Goal: Task Accomplishment & Management: Manage account settings

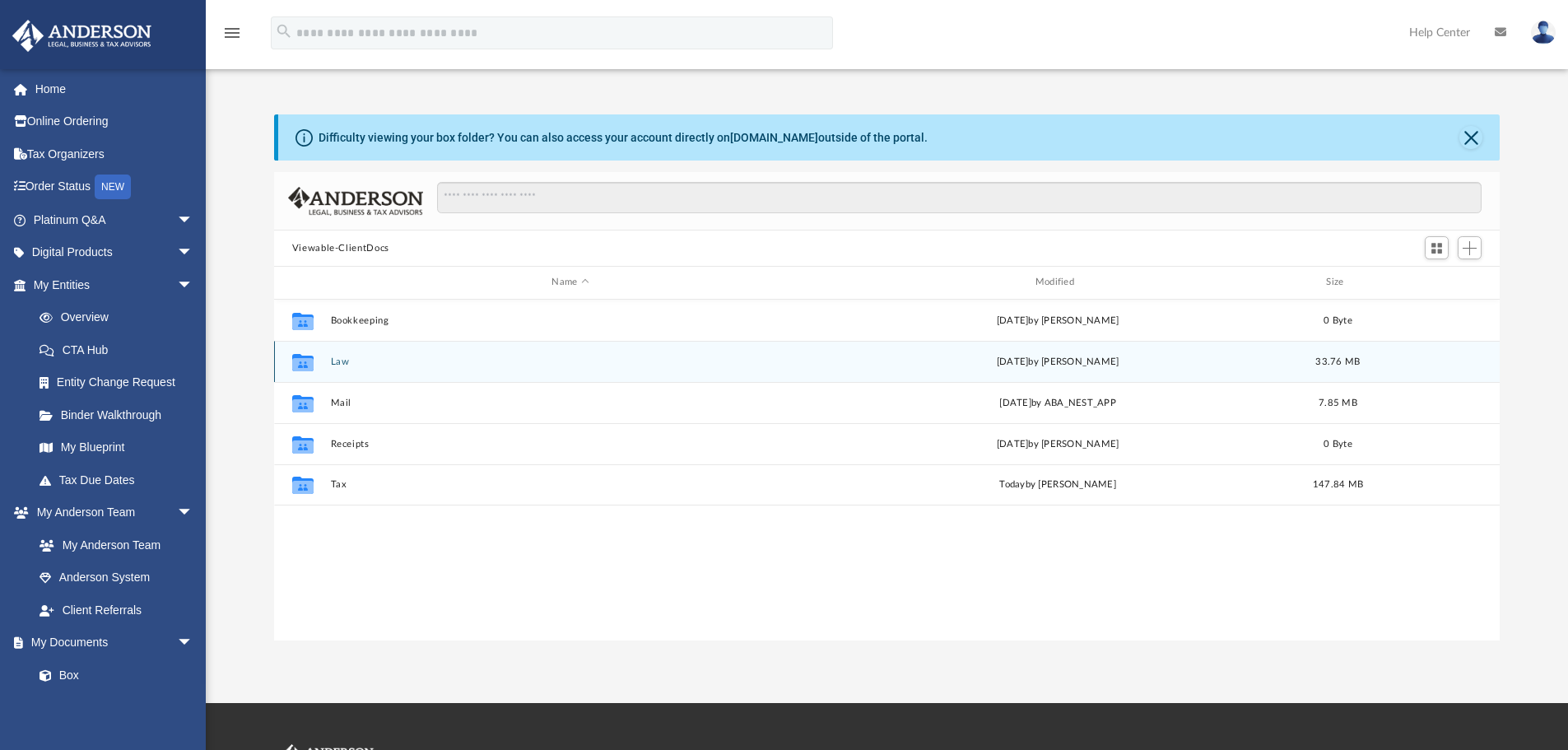
scroll to position [362, 1213]
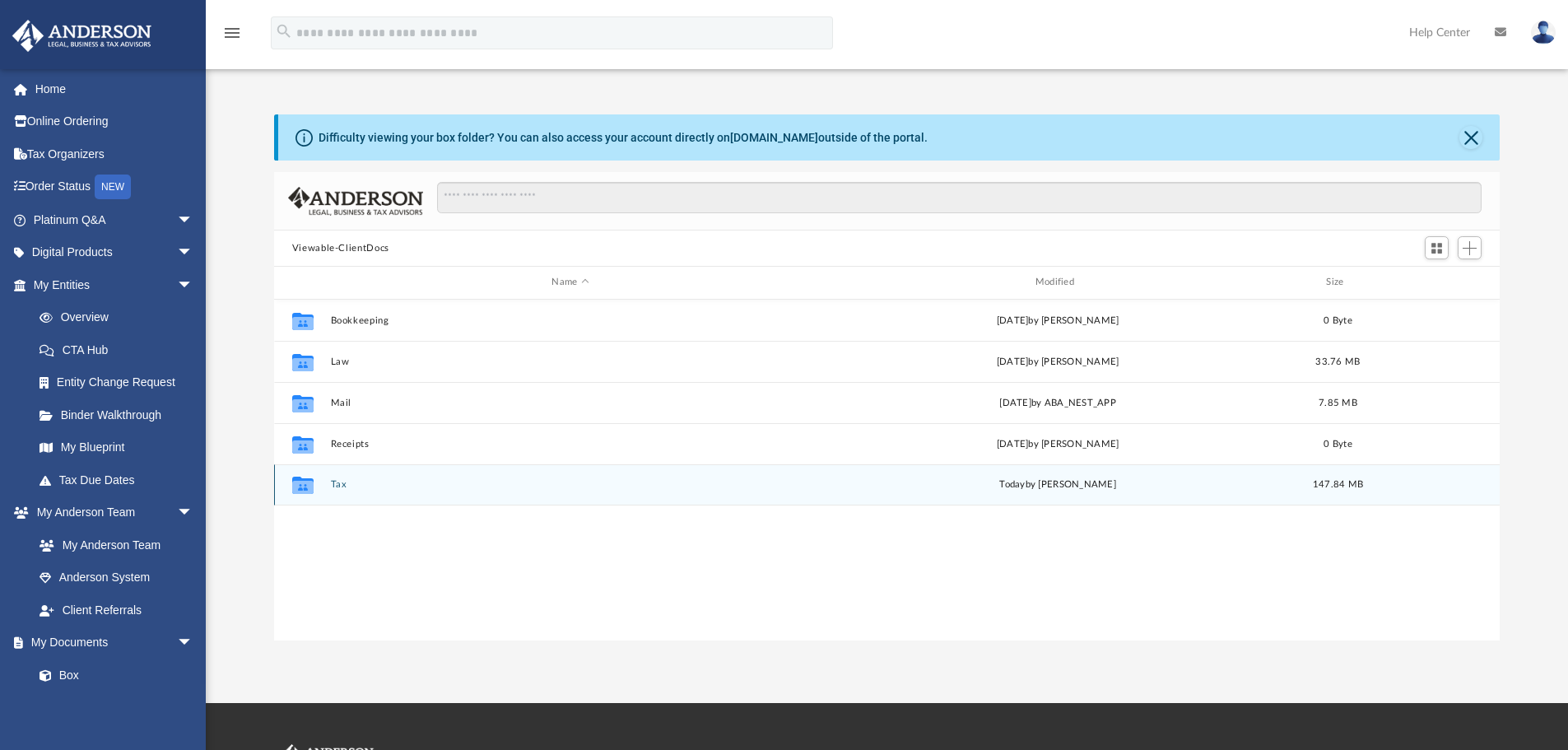
click at [336, 484] on button "Tax" at bounding box center [570, 484] width 479 height 10
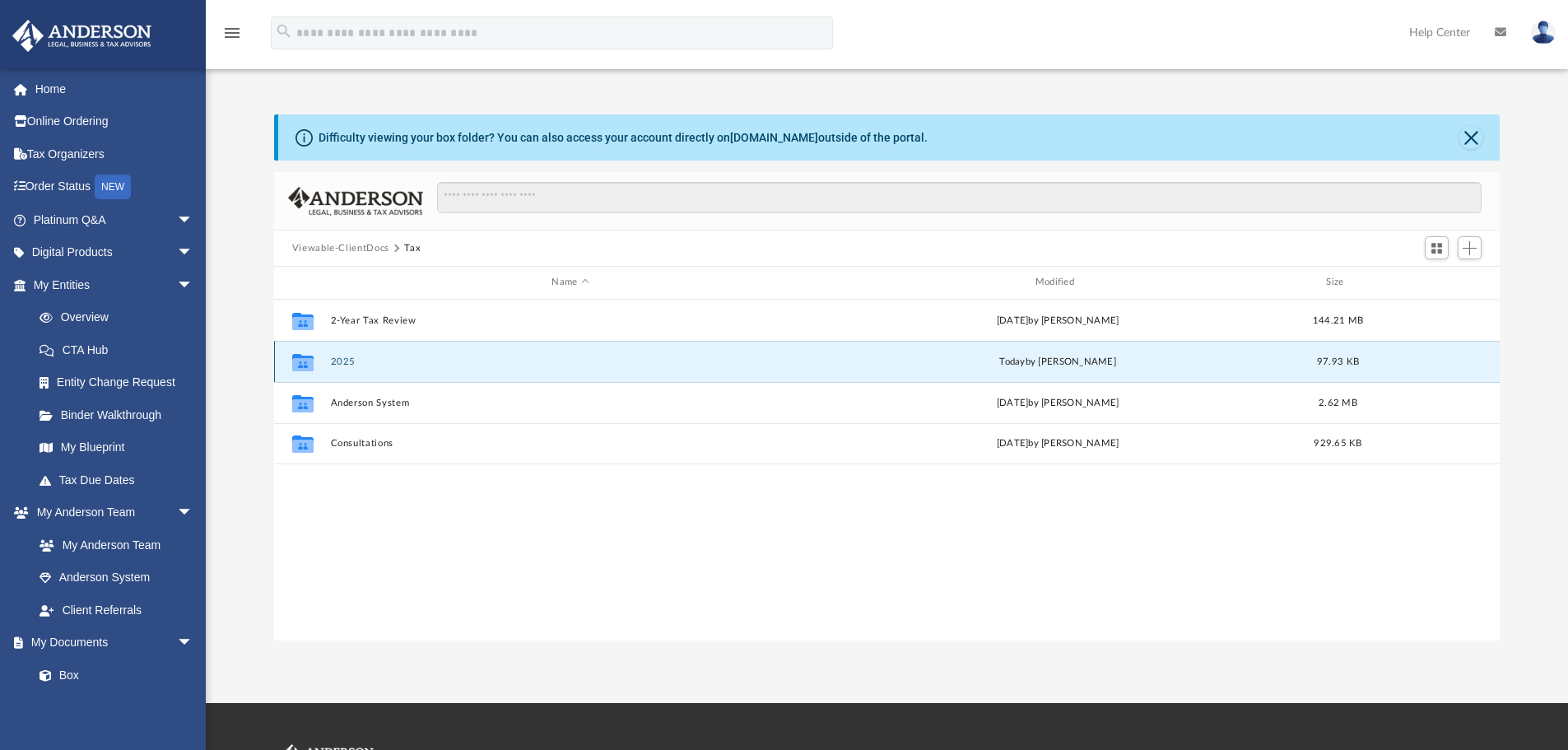
click at [343, 361] on button "2025" at bounding box center [570, 361] width 479 height 10
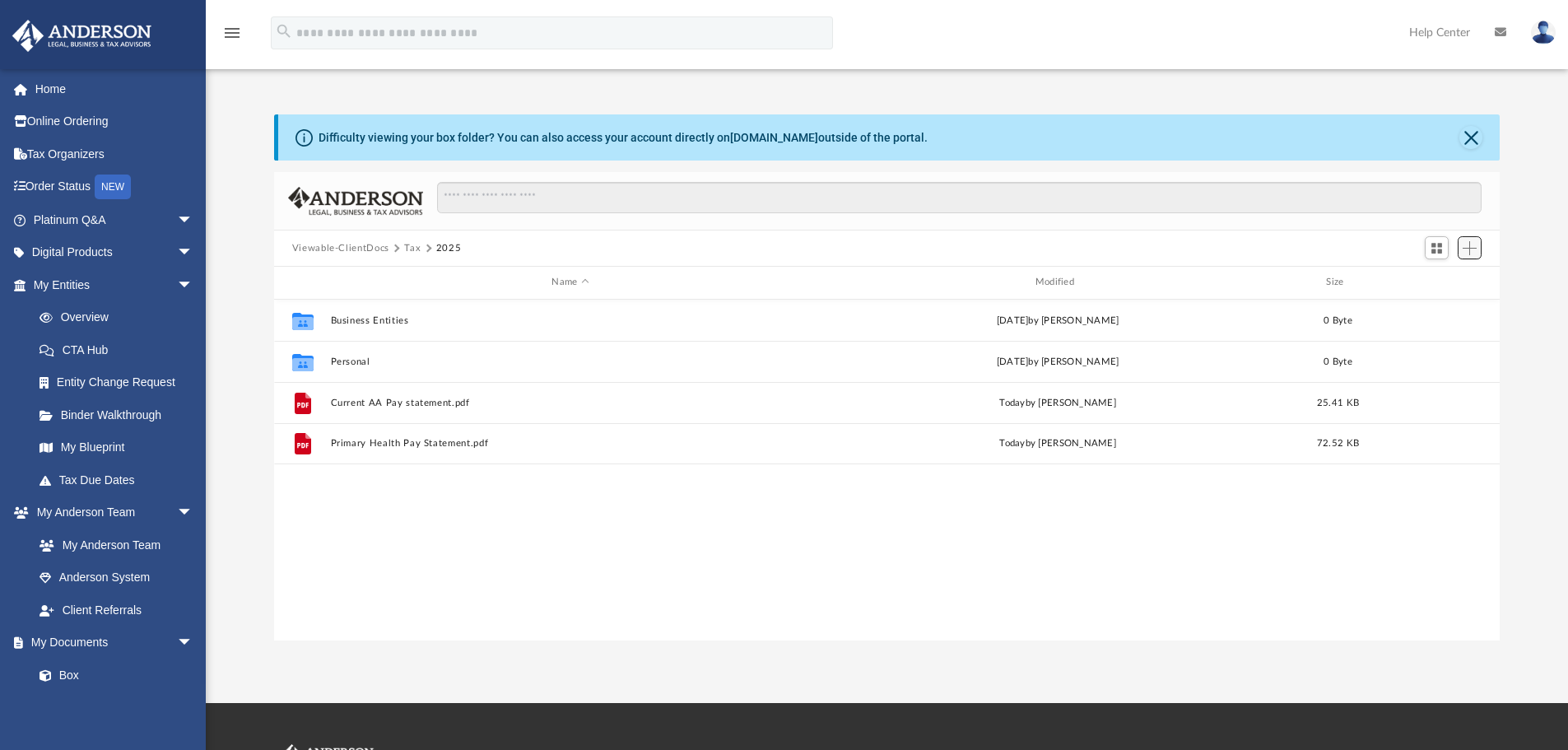
click at [1464, 247] on span "Add" at bounding box center [1469, 248] width 14 height 14
click at [1439, 278] on li "Upload" at bounding box center [1446, 281] width 53 height 17
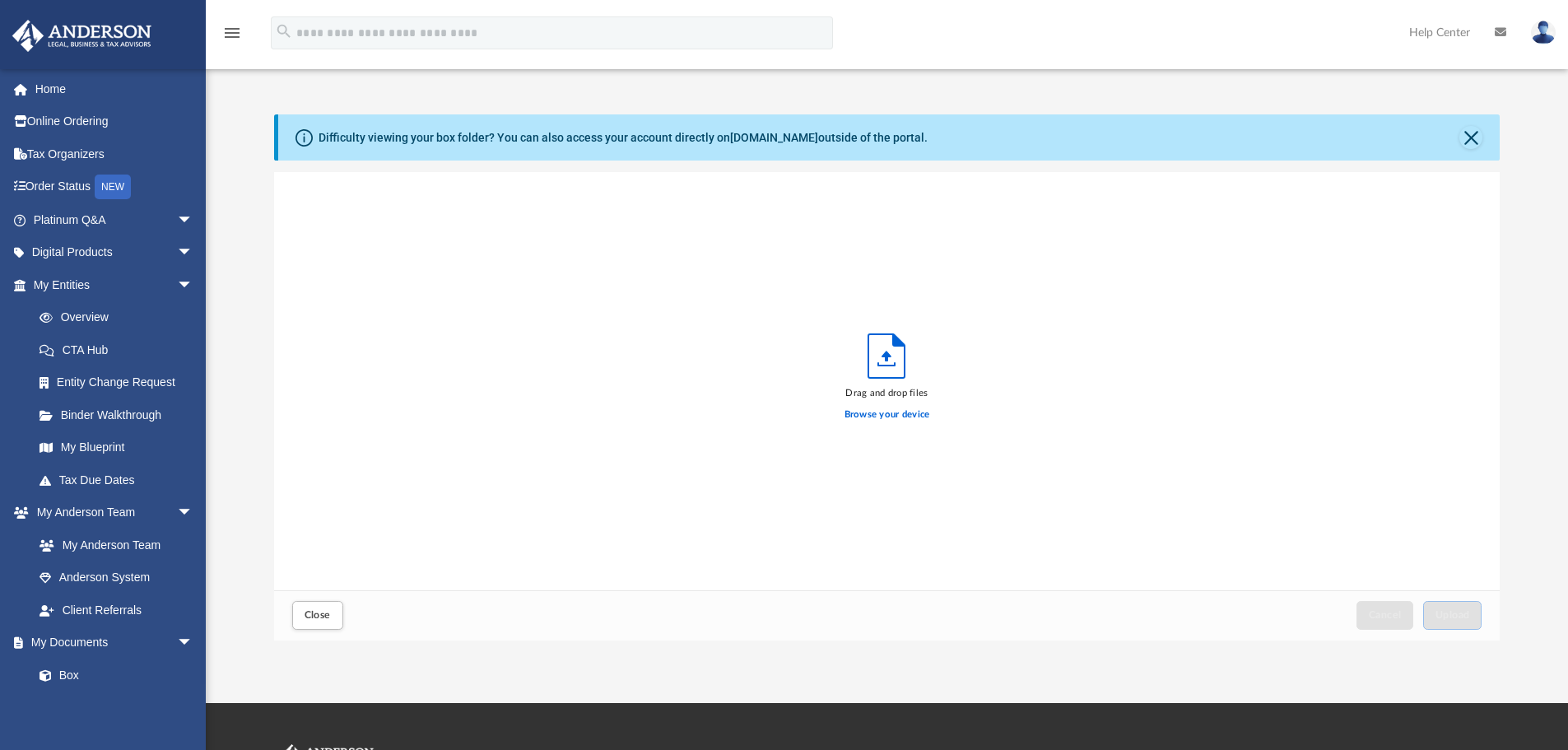
scroll to position [405, 1213]
click at [1443, 606] on button "Upload" at bounding box center [1452, 615] width 59 height 29
click at [319, 618] on span "Close" at bounding box center [318, 614] width 26 height 9
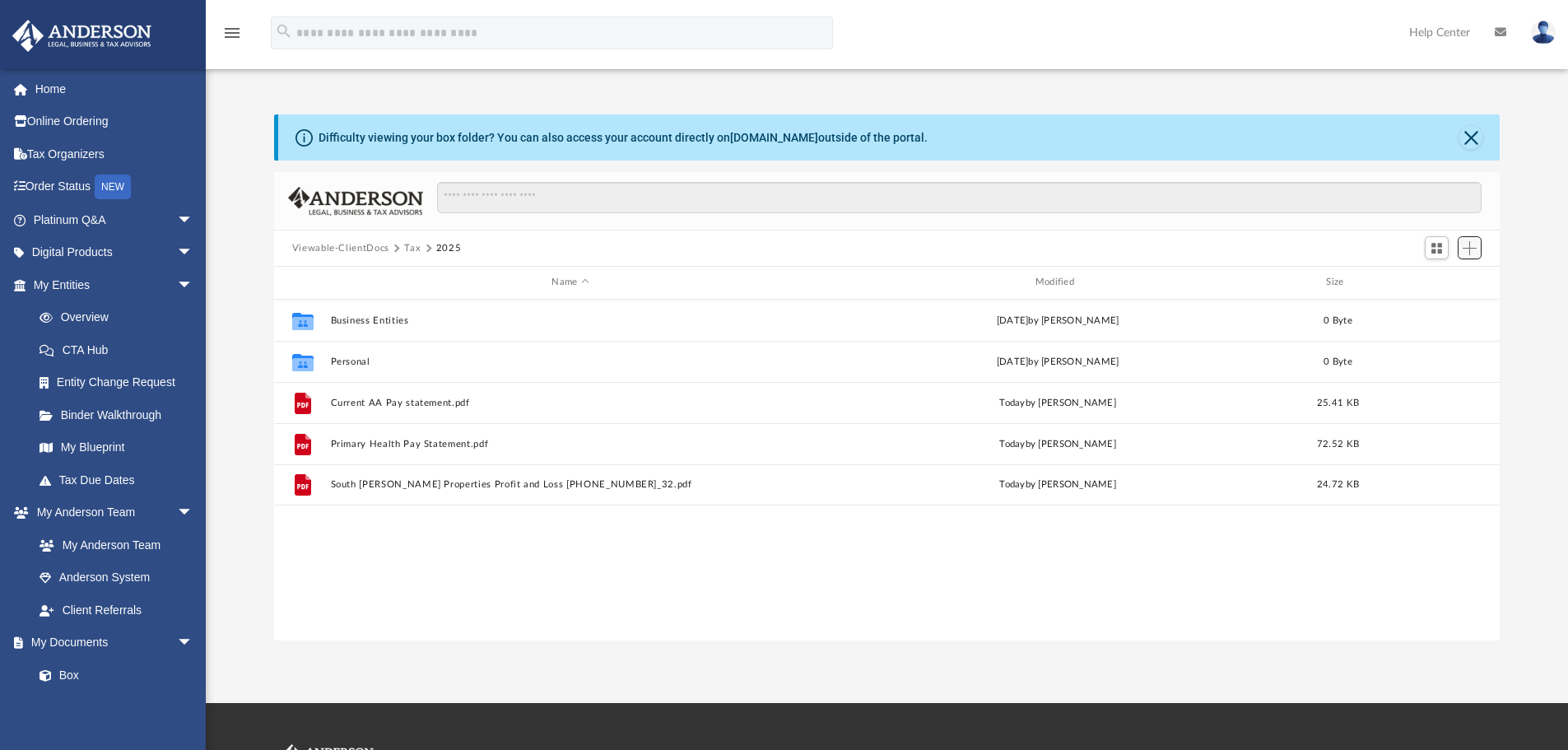
click at [1469, 252] on span "Add" at bounding box center [1469, 248] width 14 height 14
click at [1434, 281] on li "Upload" at bounding box center [1446, 281] width 53 height 17
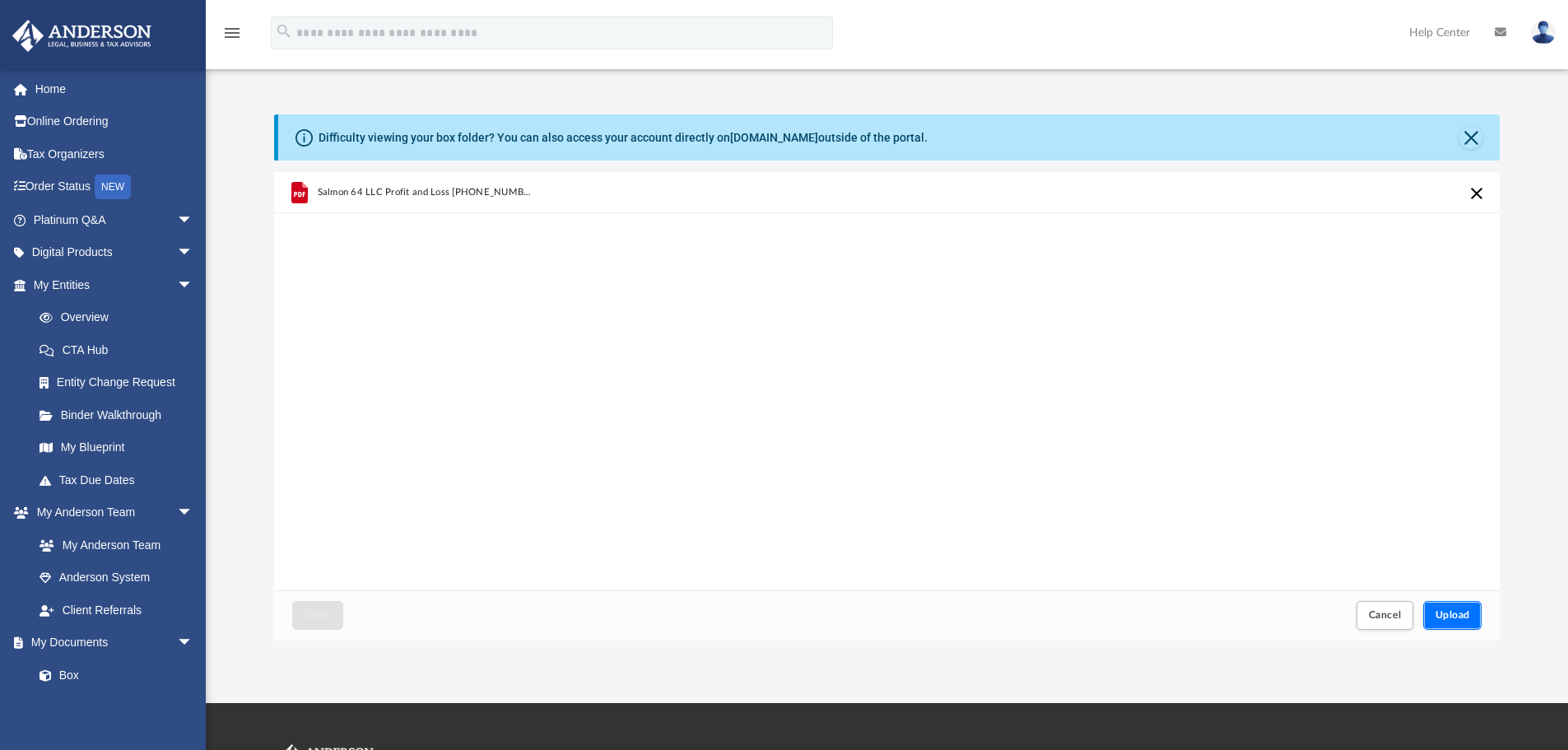
click at [1473, 609] on button "Upload" at bounding box center [1452, 615] width 59 height 29
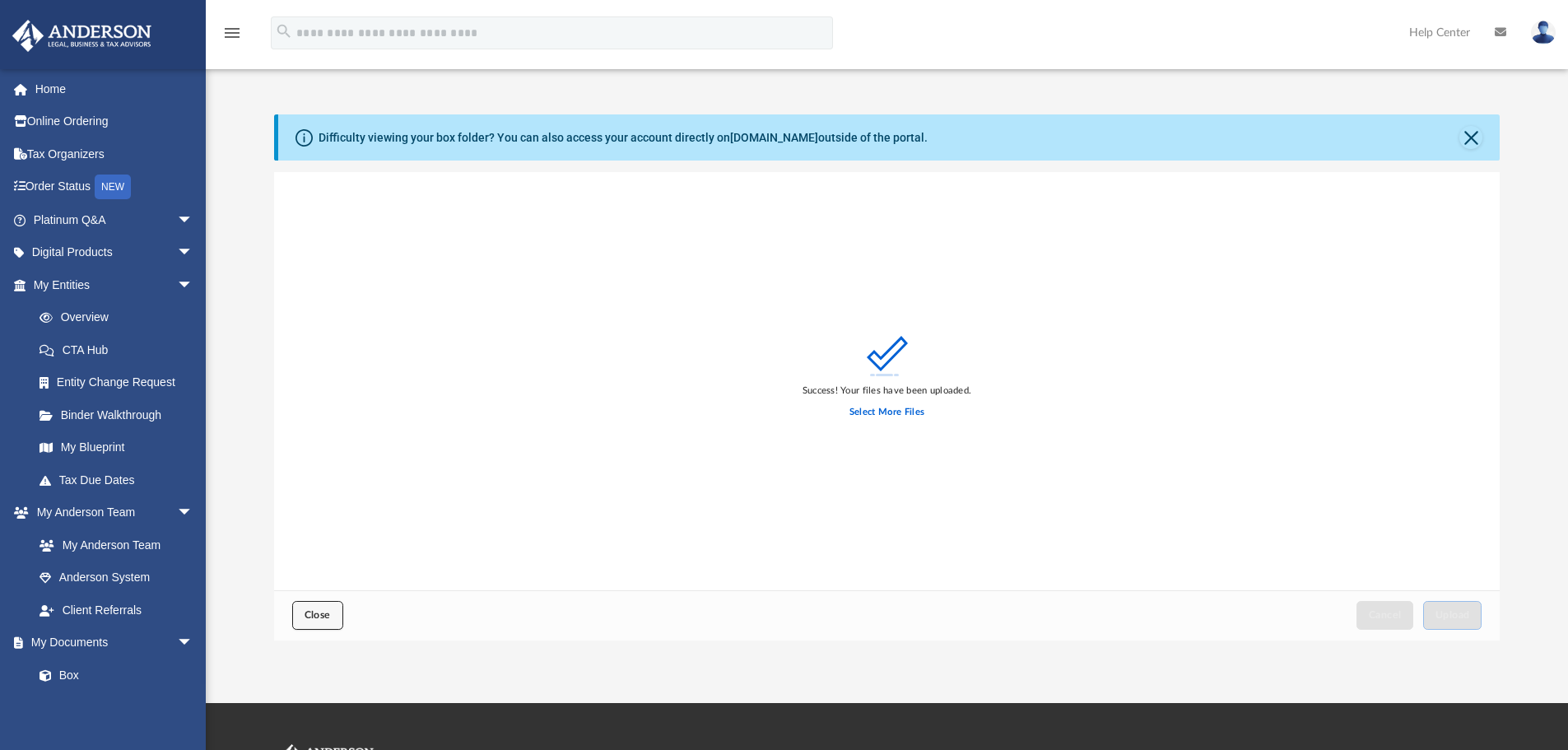
click at [314, 616] on span "Close" at bounding box center [318, 614] width 26 height 9
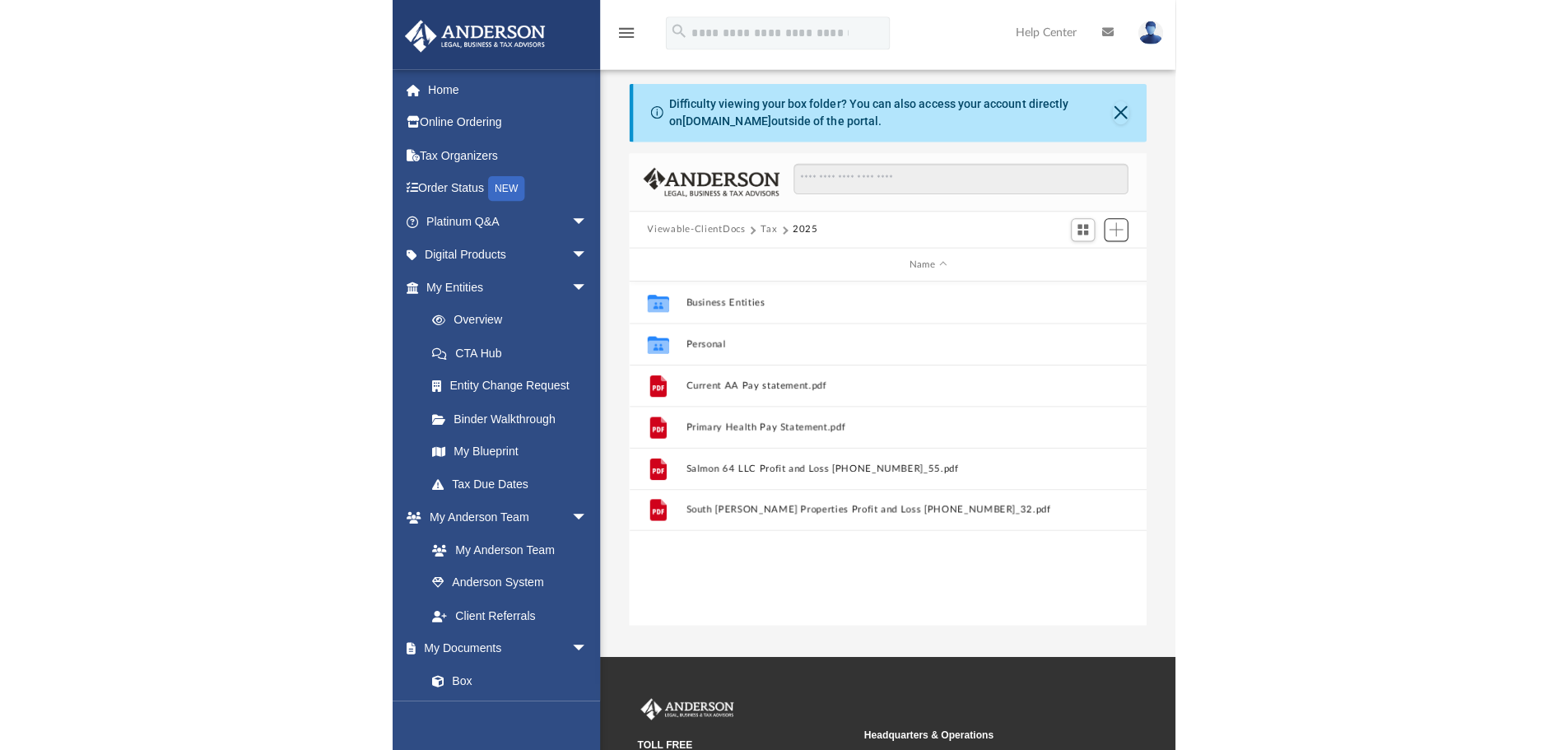
scroll to position [362, 1213]
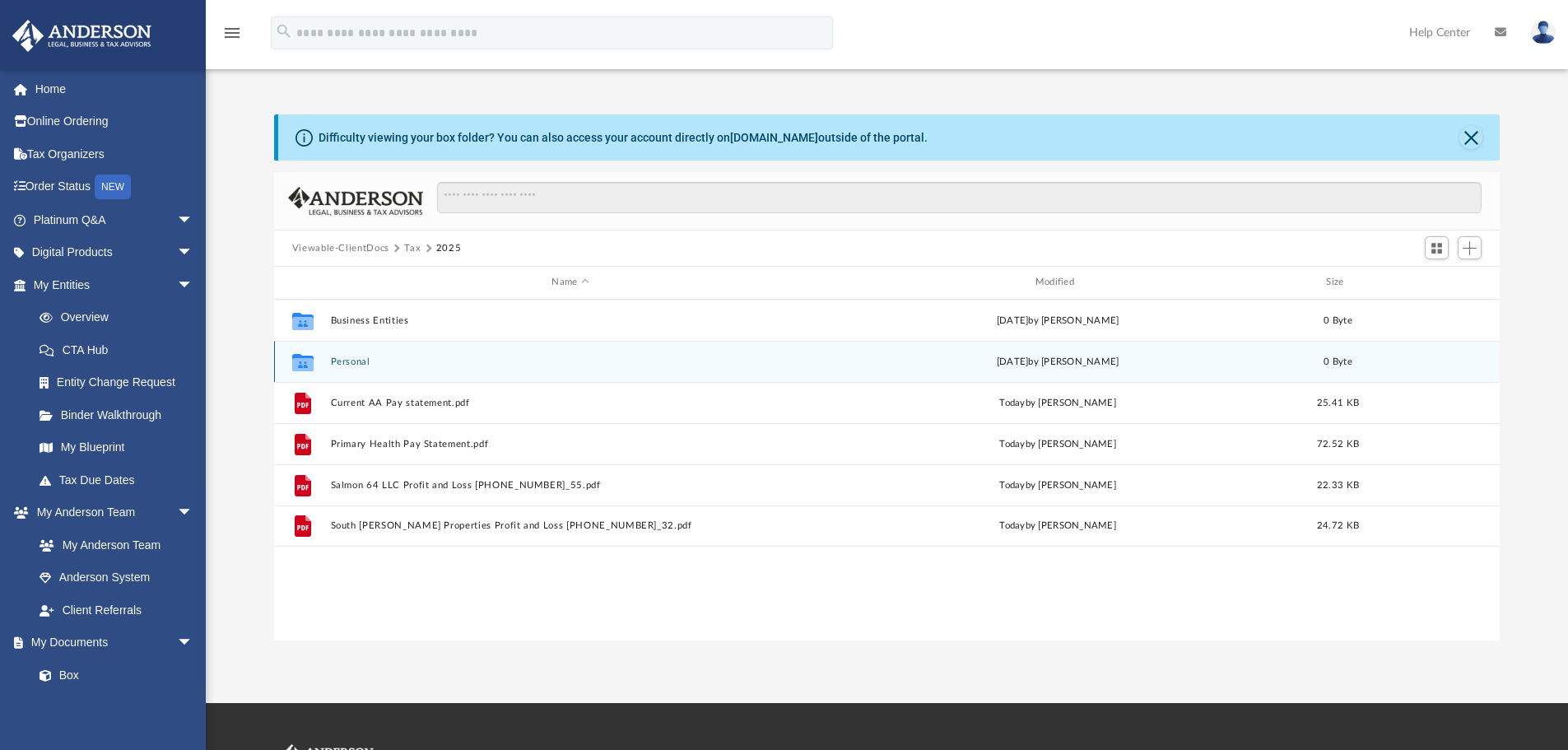
click at [355, 366] on button "Personal" at bounding box center [570, 361] width 479 height 10
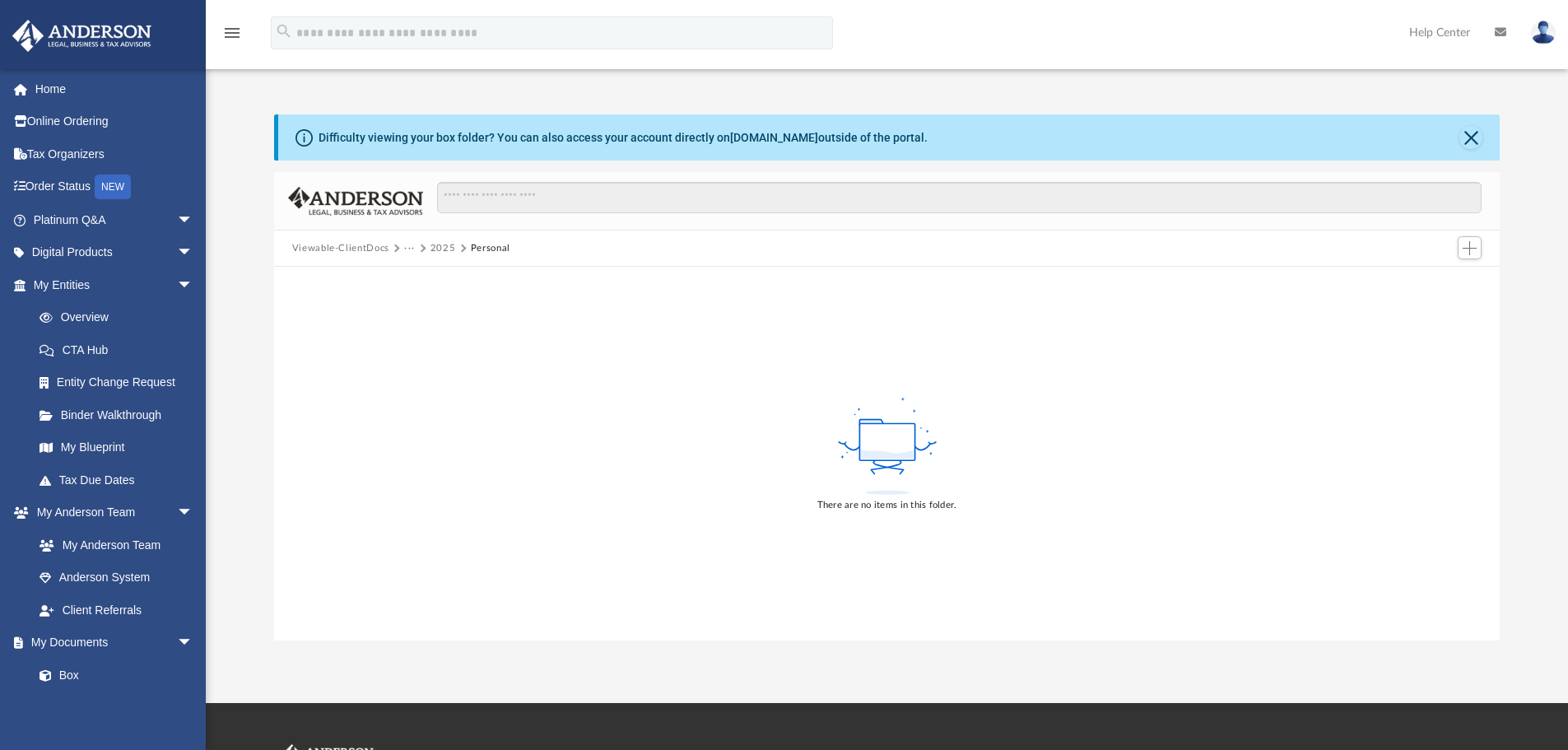
click at [439, 248] on button "2025" at bounding box center [442, 249] width 25 height 15
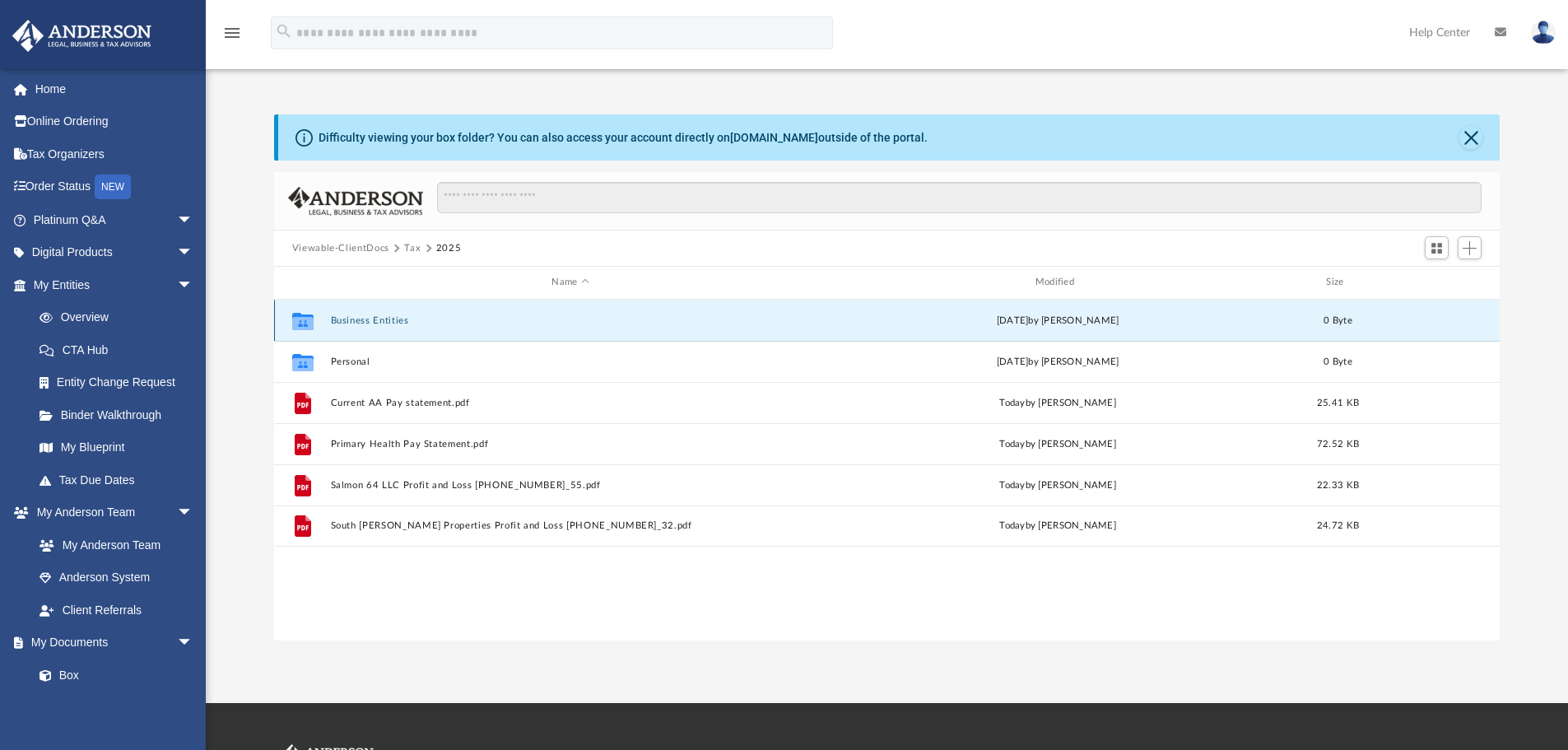
click at [350, 317] on button "Business Entities" at bounding box center [570, 320] width 479 height 10
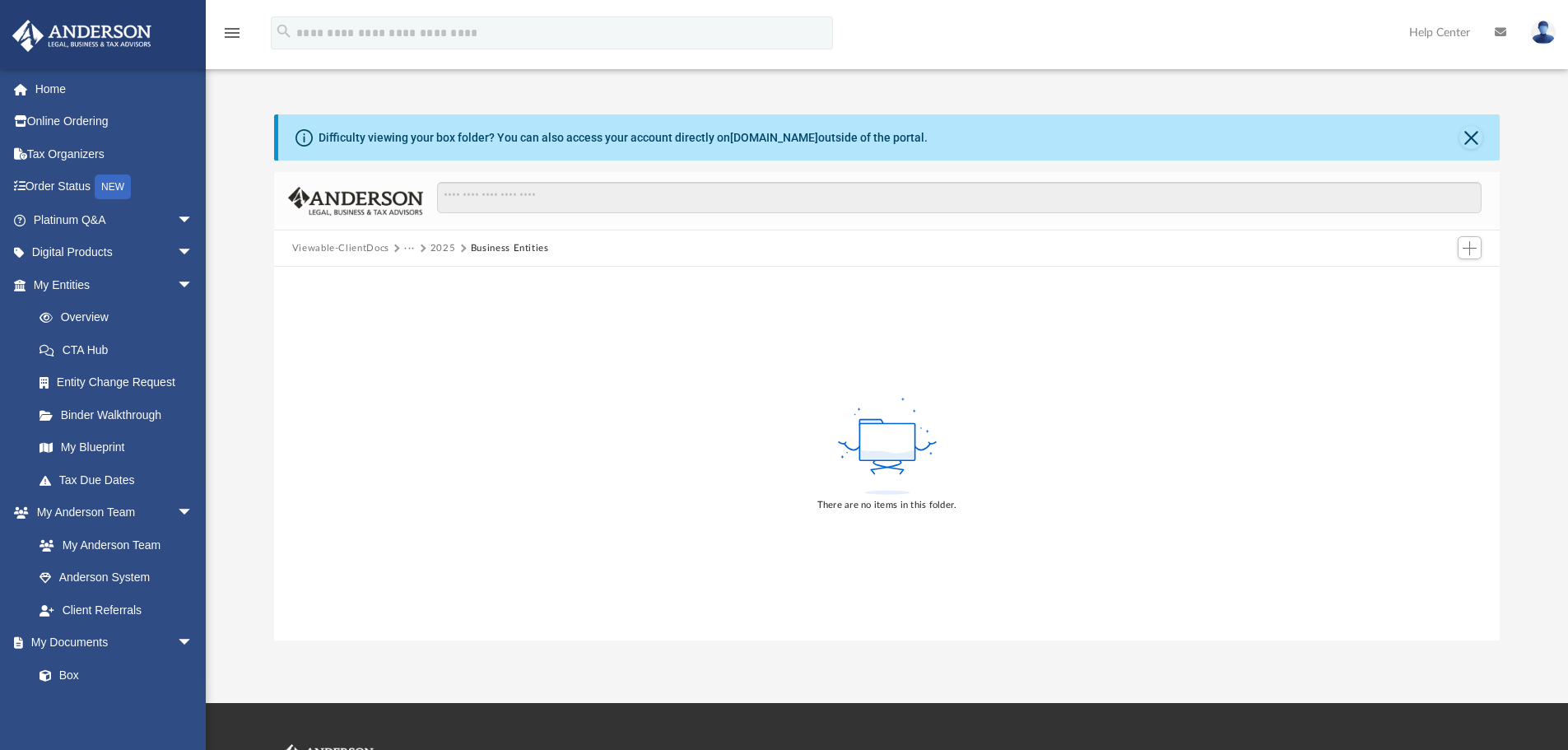
click at [442, 245] on button "2025" at bounding box center [442, 249] width 25 height 15
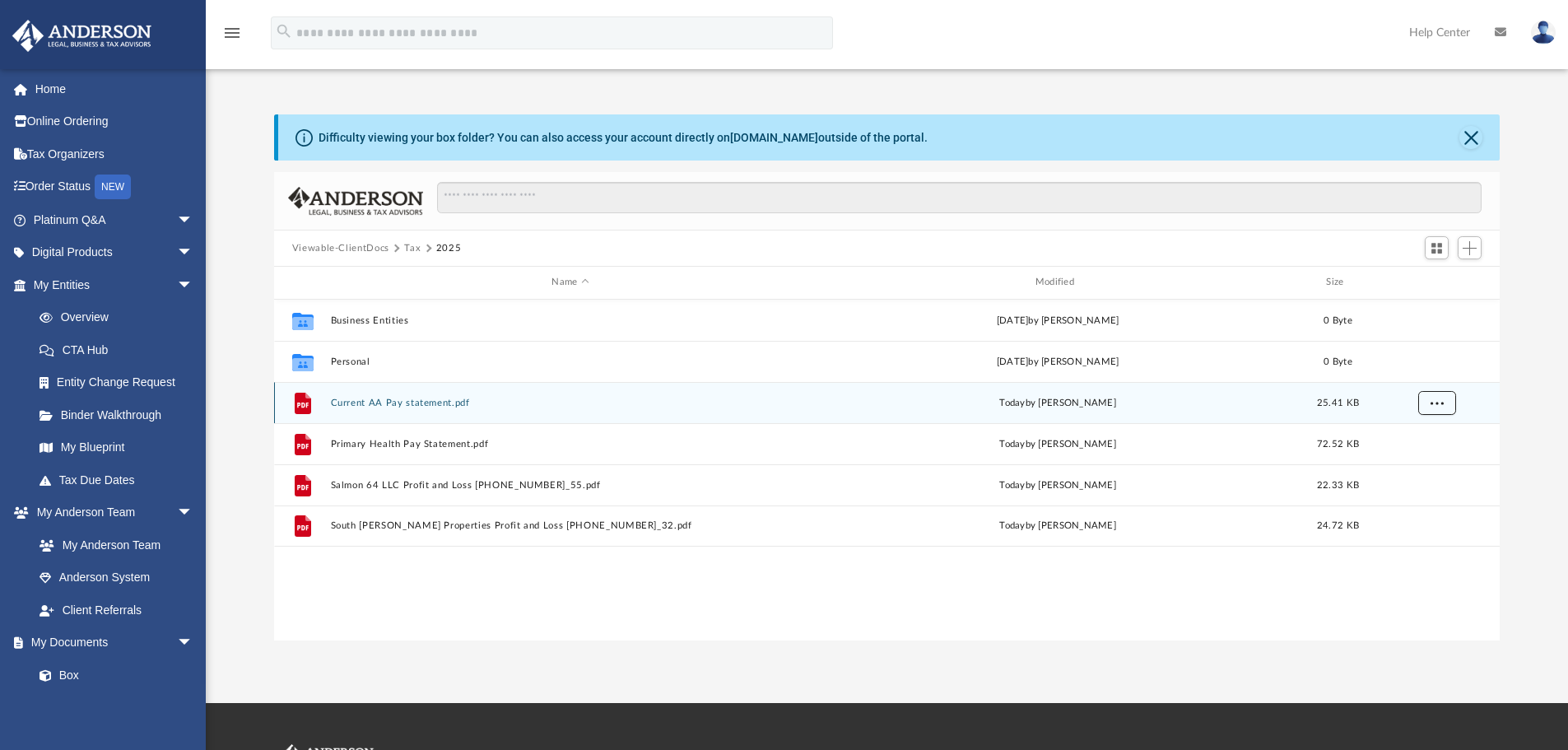
click at [1439, 402] on span "More options" at bounding box center [1436, 402] width 13 height 9
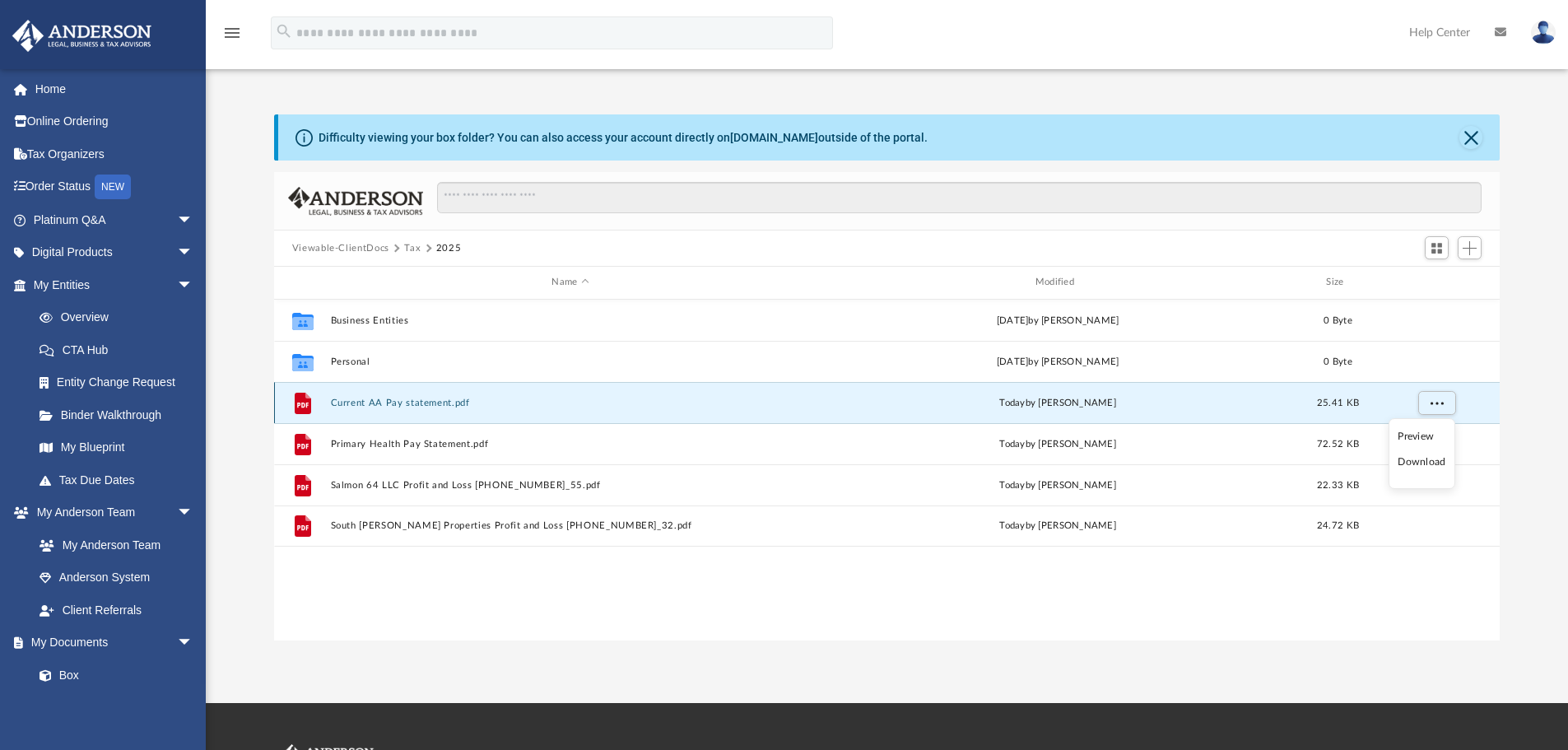
drag, startPoint x: 368, startPoint y: 408, endPoint x: 319, endPoint y: 402, distance: 49.4
click at [319, 402] on div "File Current AA Pay statement.pdf [DATE] by [PERSON_NAME] 25.41 KB" at bounding box center [887, 403] width 1226 height 42
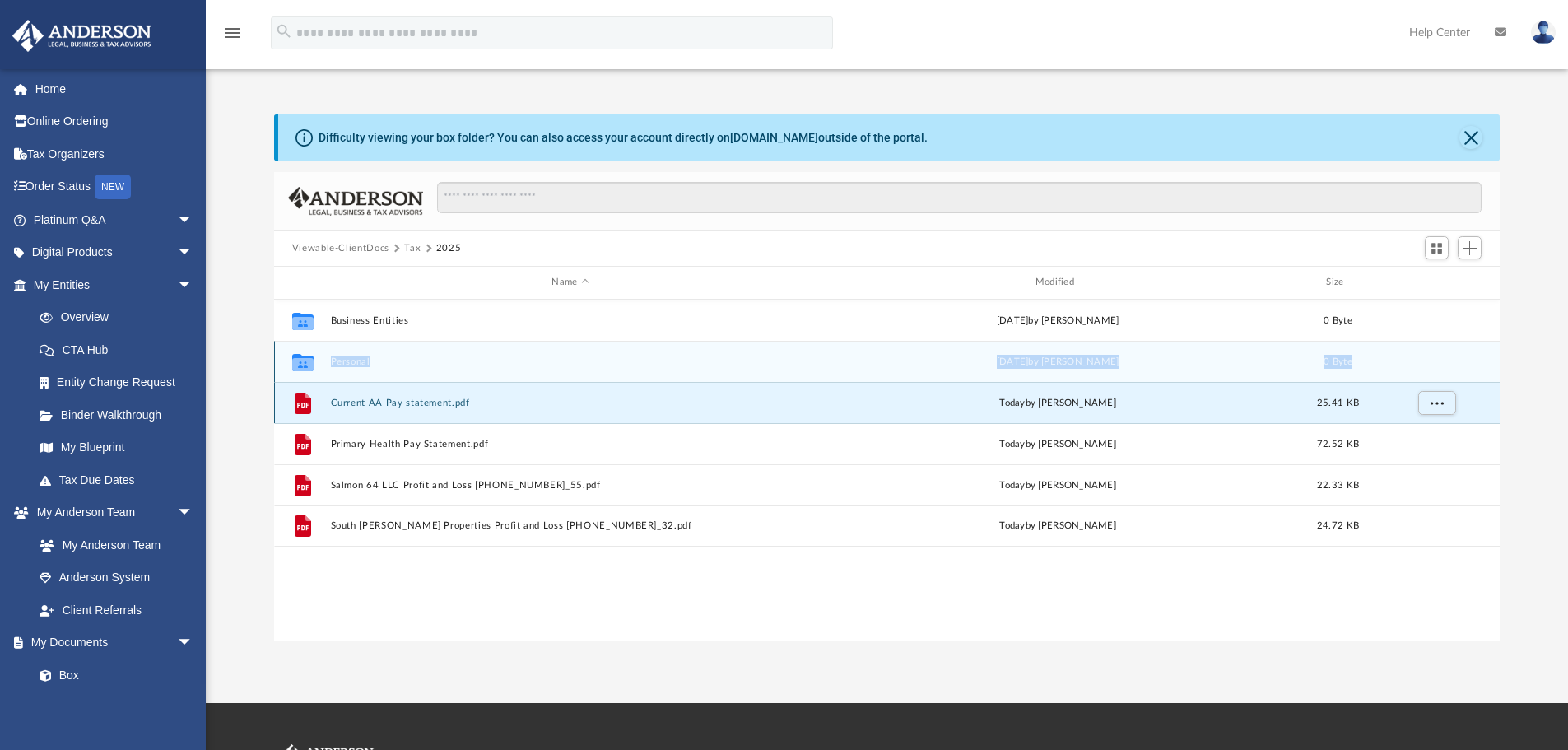
drag, startPoint x: 289, startPoint y: 401, endPoint x: 274, endPoint y: 365, distance: 39.0
click at [274, 365] on div "Collaborated Folder Business Entities [DATE] by [PERSON_NAME] 0 Byte Collaborat…" at bounding box center [887, 423] width 1226 height 247
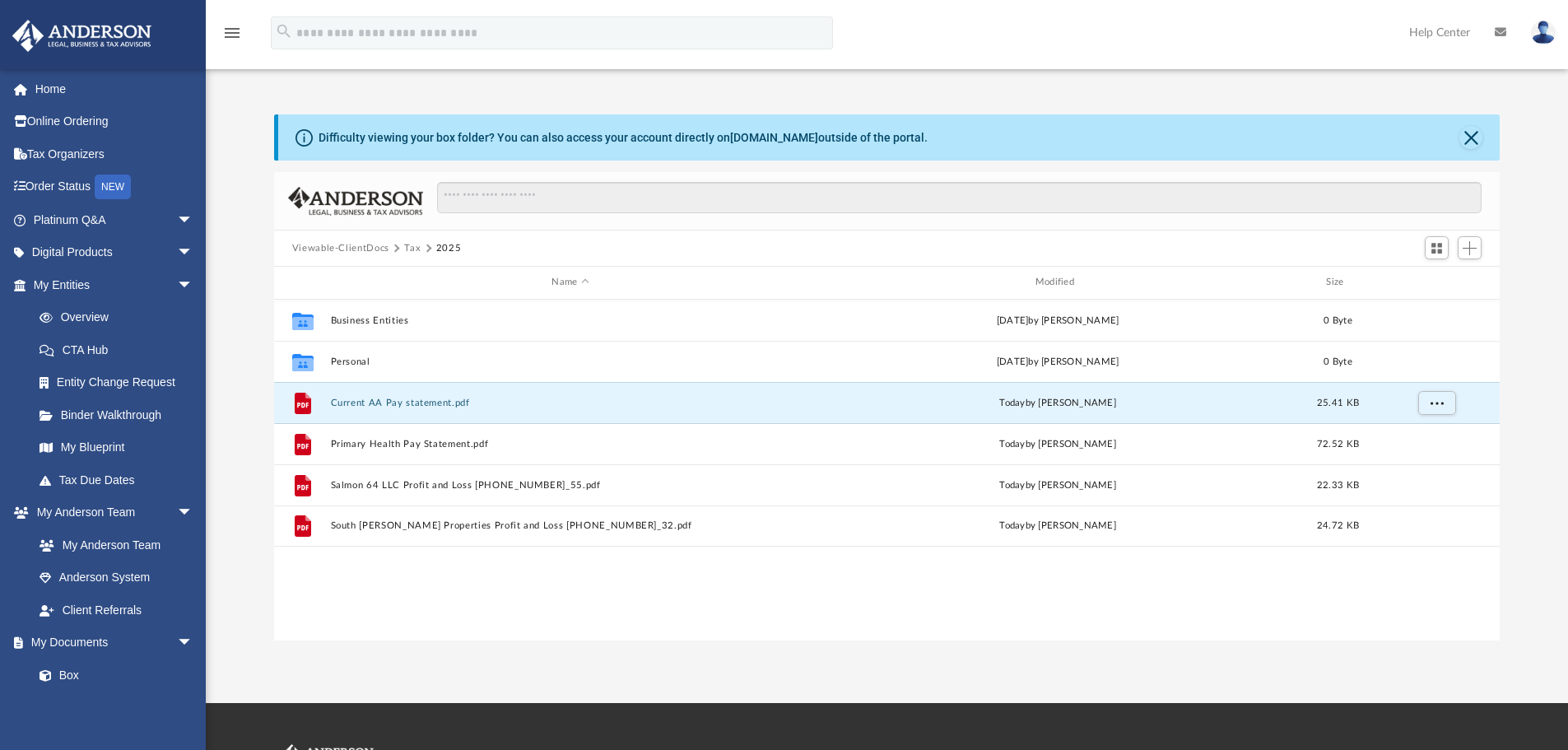
click at [244, 489] on div "Difficulty viewing your box folder? You can also access your account directly o…" at bounding box center [886, 376] width 1361 height 525
click at [1476, 250] on span "Add" at bounding box center [1469, 248] width 14 height 14
click at [1429, 280] on li "Upload" at bounding box center [1446, 281] width 53 height 17
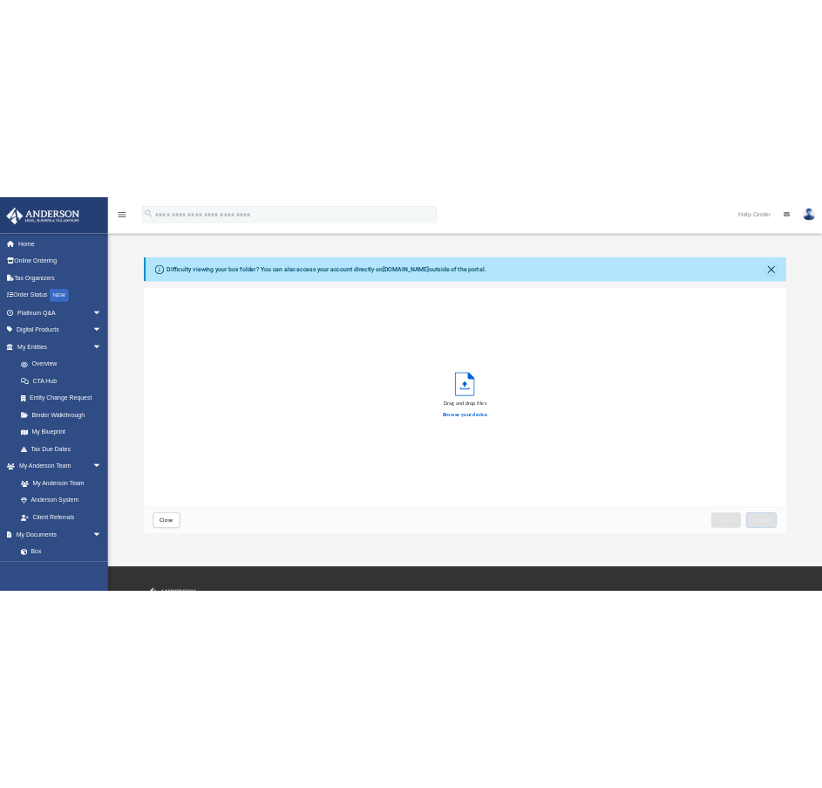
scroll to position [429, 1286]
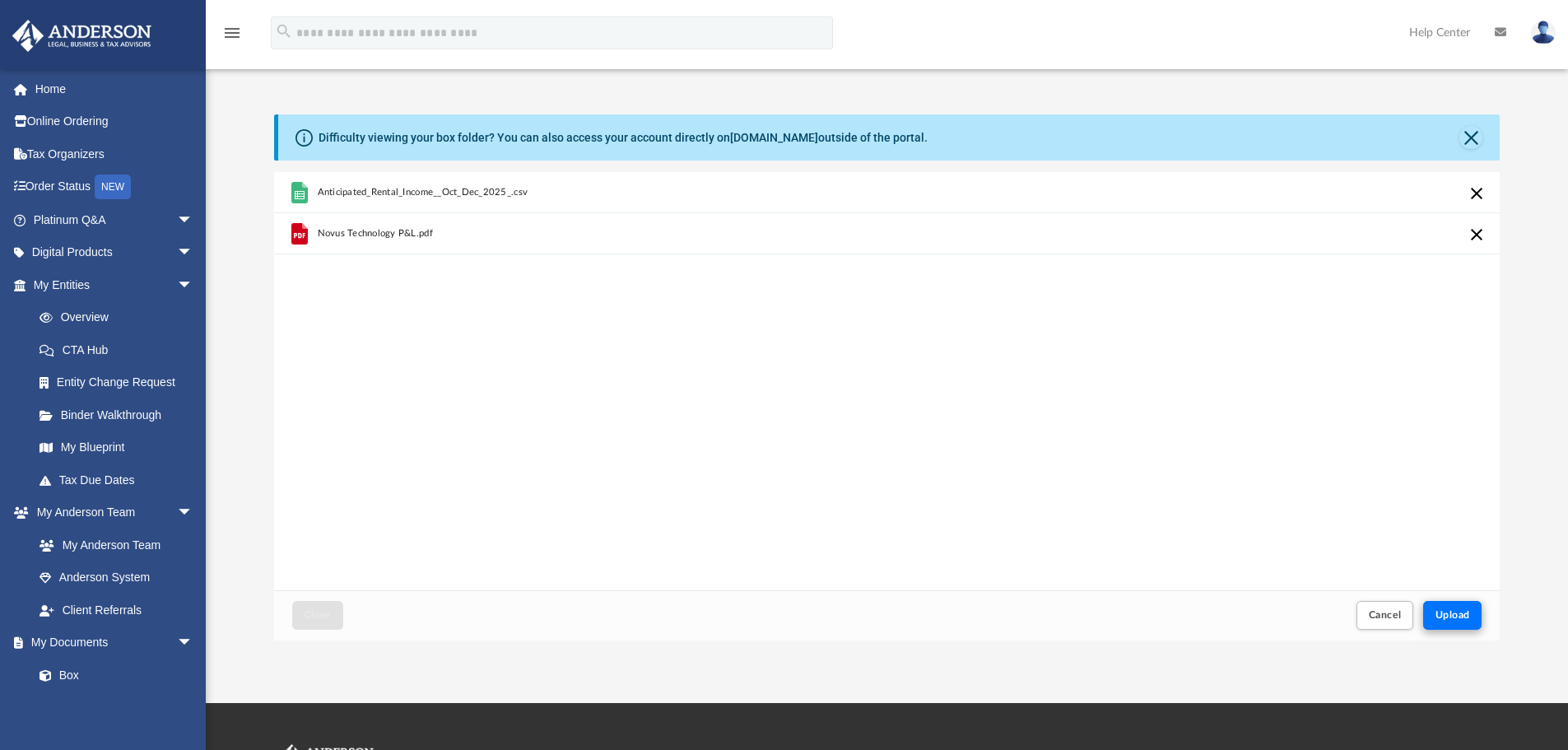
drag, startPoint x: 1479, startPoint y: 599, endPoint x: 1476, endPoint y: 608, distance: 9.5
click at [1479, 603] on div "Cancel Upload" at bounding box center [1417, 615] width 135 height 36
click at [1476, 608] on button "Upload" at bounding box center [1452, 615] width 59 height 29
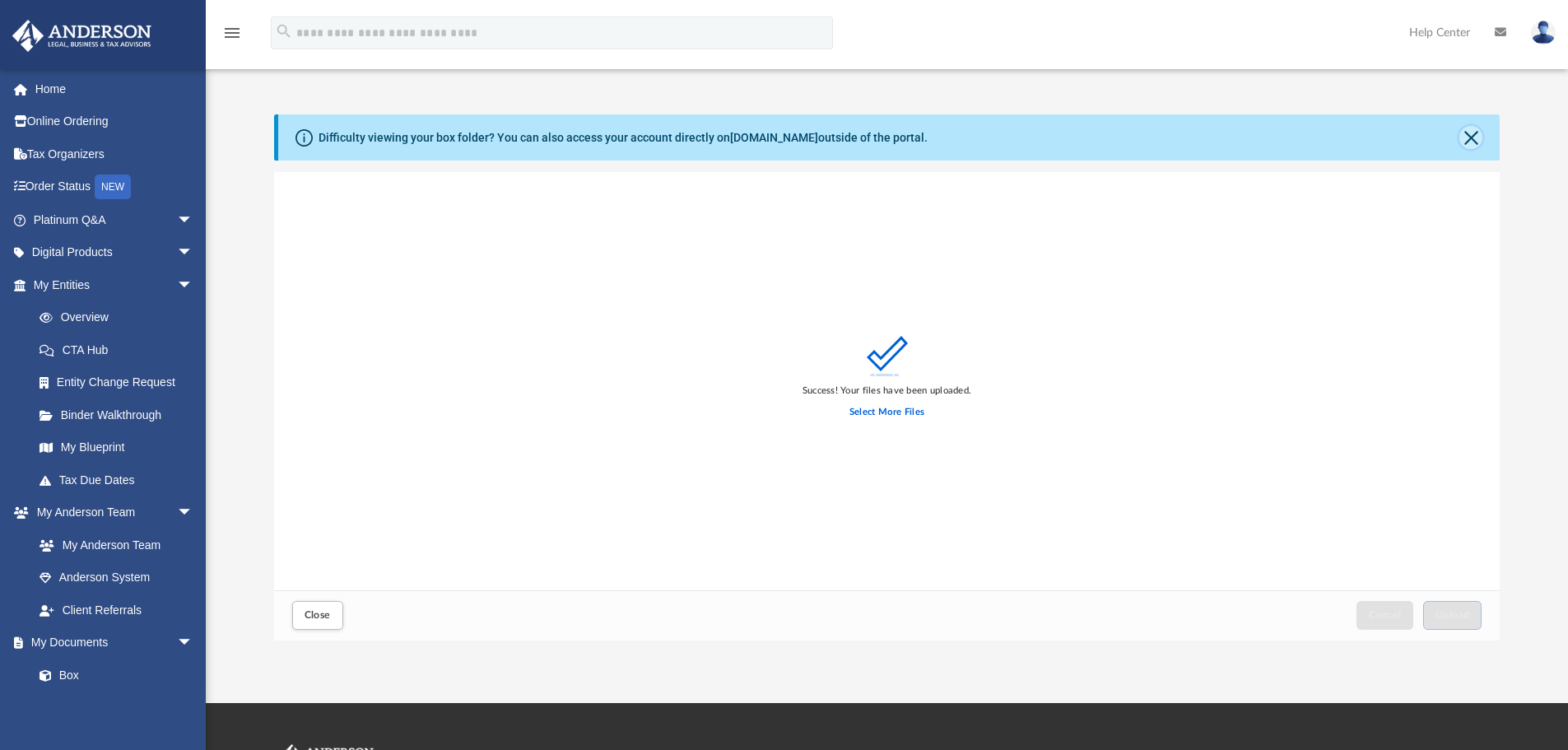
click at [1465, 134] on button "Close" at bounding box center [1470, 137] width 23 height 23
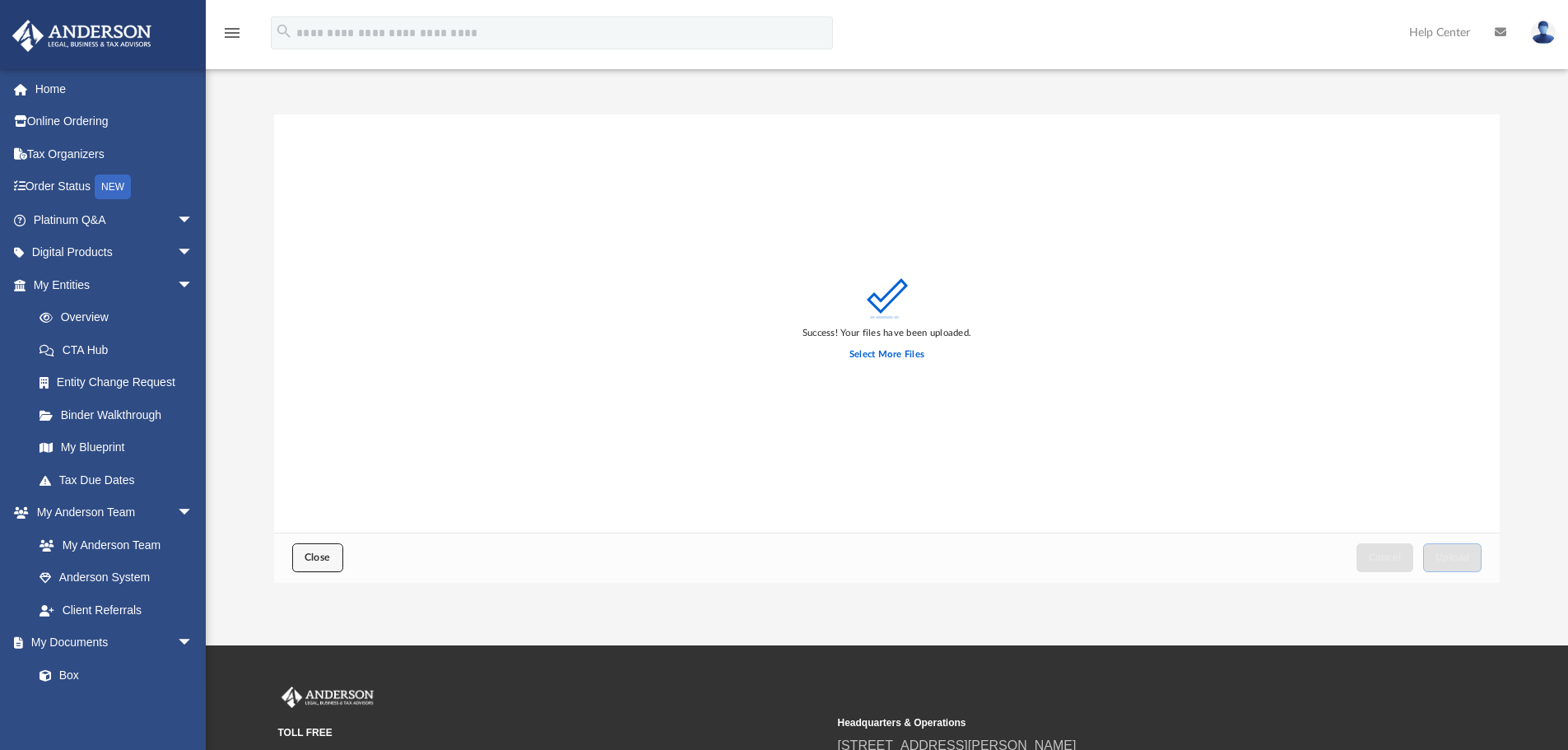
click at [310, 561] on span "Close" at bounding box center [318, 557] width 26 height 9
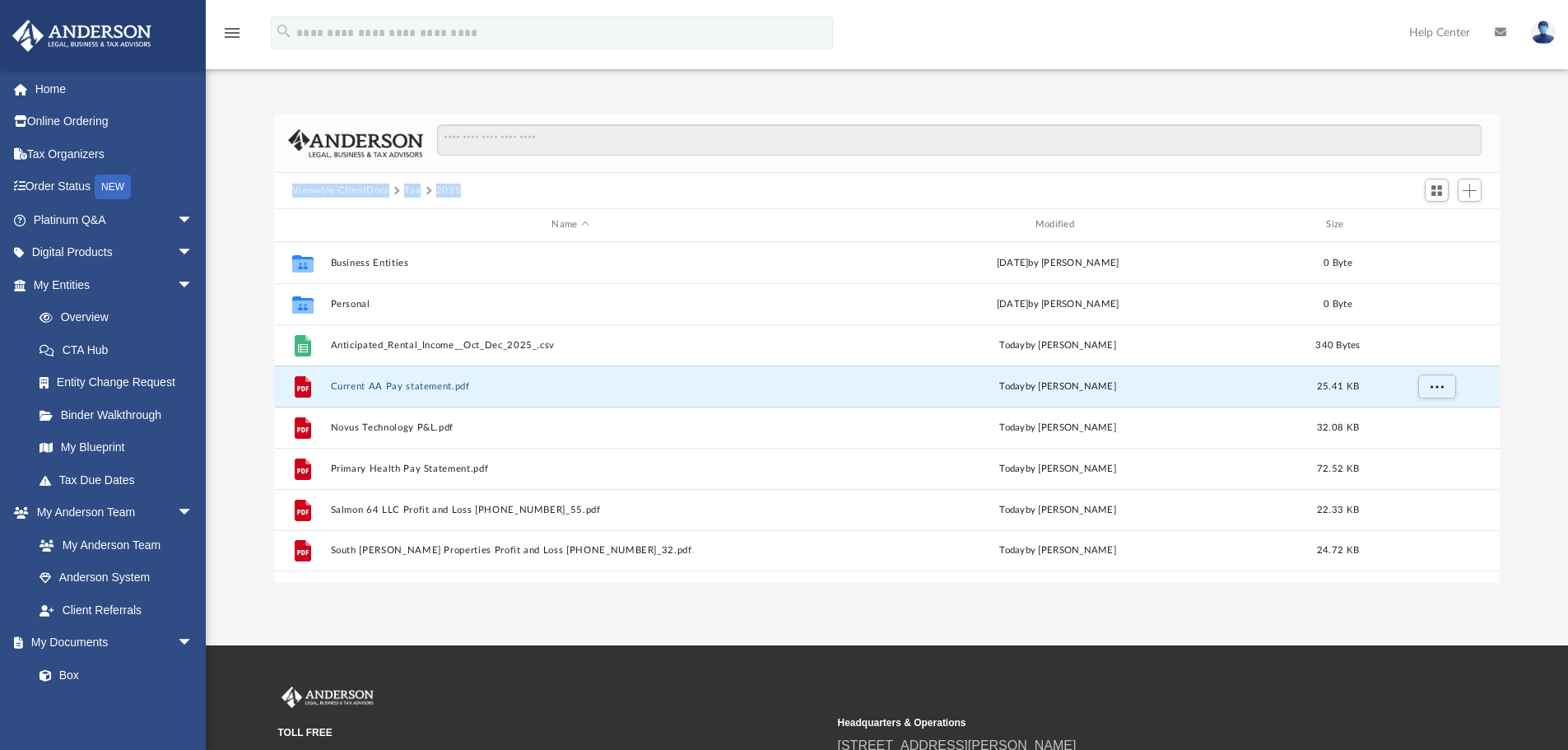
drag, startPoint x: 517, startPoint y: 190, endPoint x: 282, endPoint y: 182, distance: 235.1
click at [282, 182] on div "Viewable-ClientDocs Tax 2025" at bounding box center [887, 191] width 1226 height 36
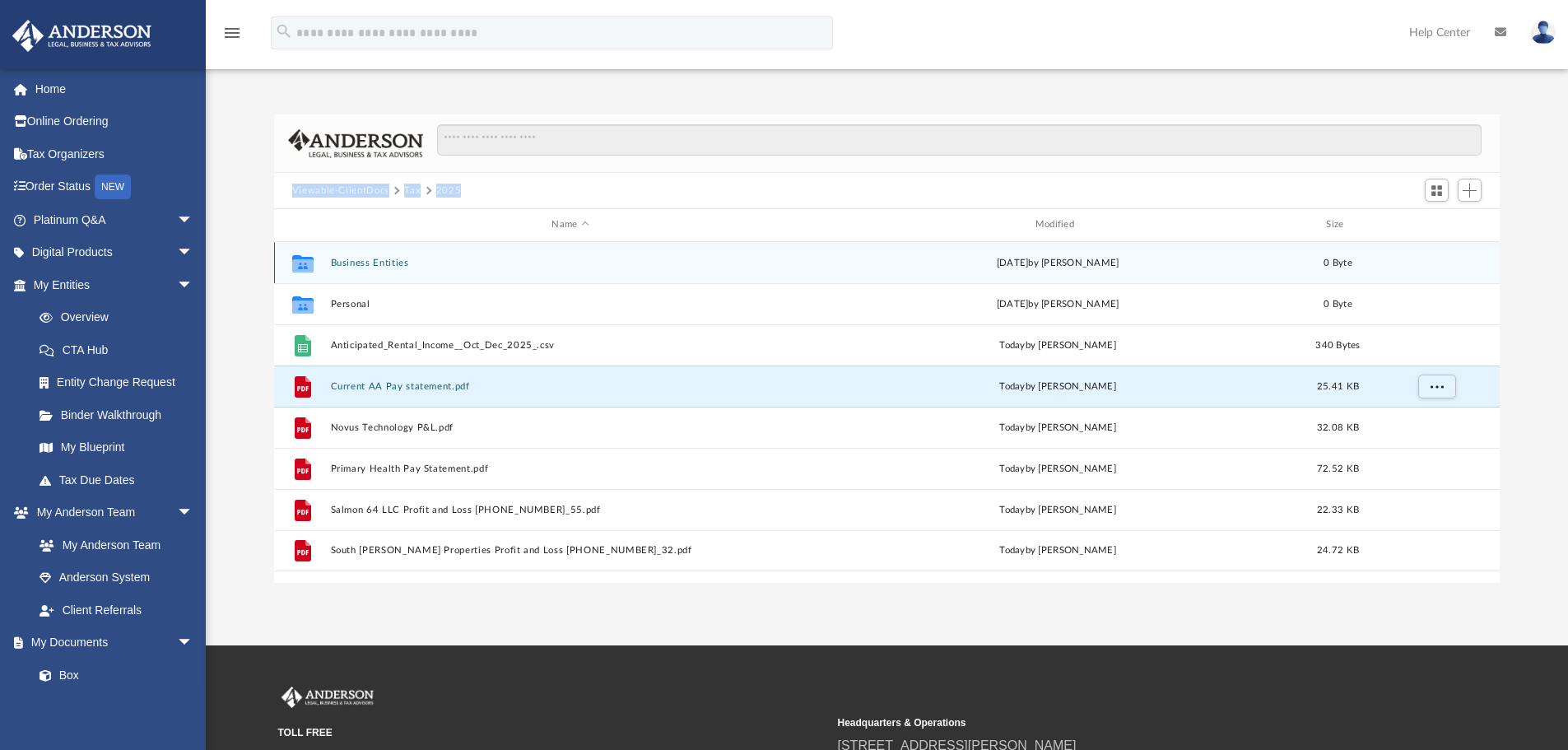
copy div "Viewable-ClientDocs Tax 2025"
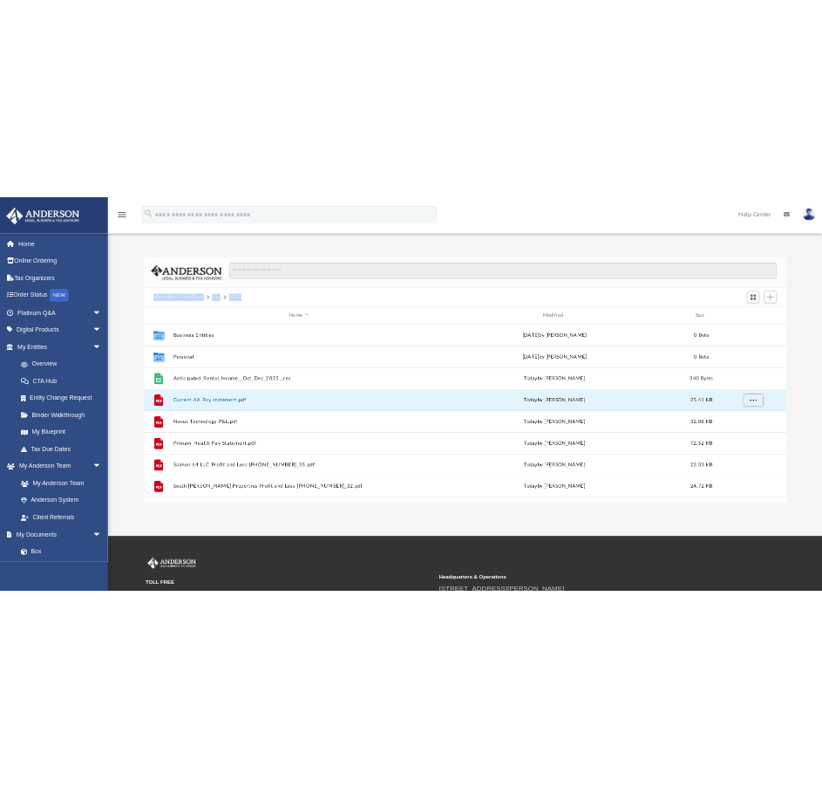
scroll to position [384, 530]
